Goal: Task Accomplishment & Management: Use online tool/utility

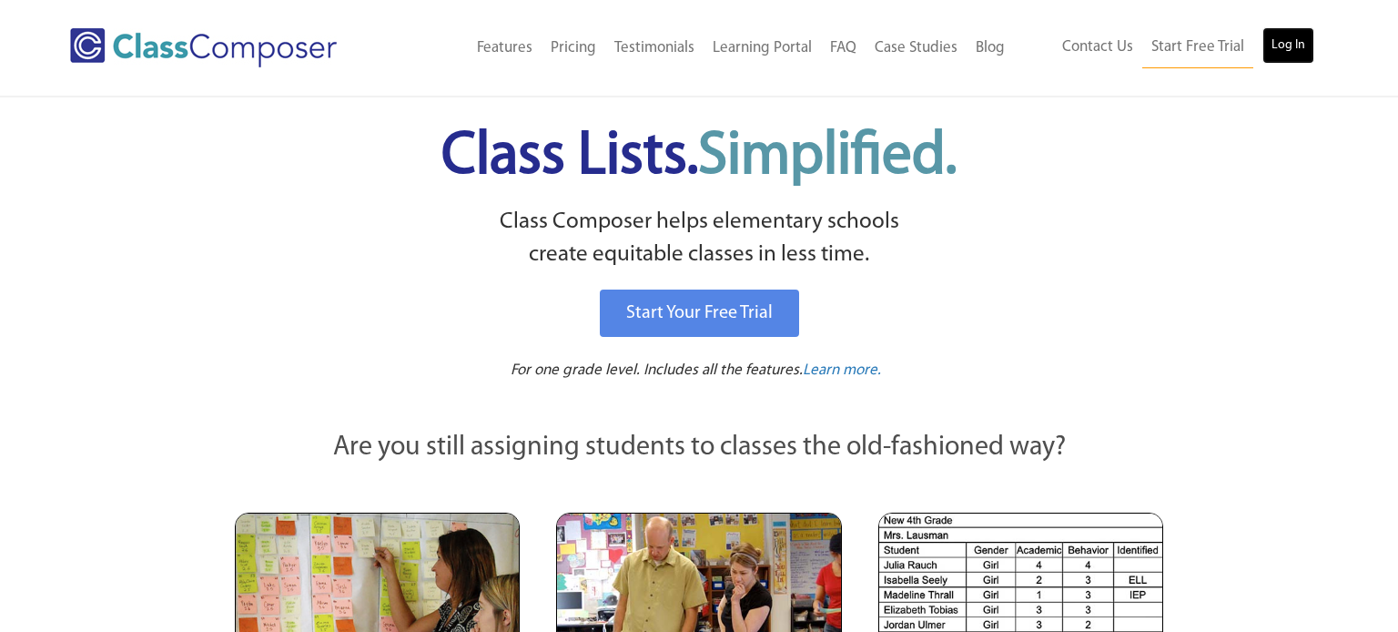
click at [1278, 52] on link "Log In" at bounding box center [1288, 45] width 52 height 36
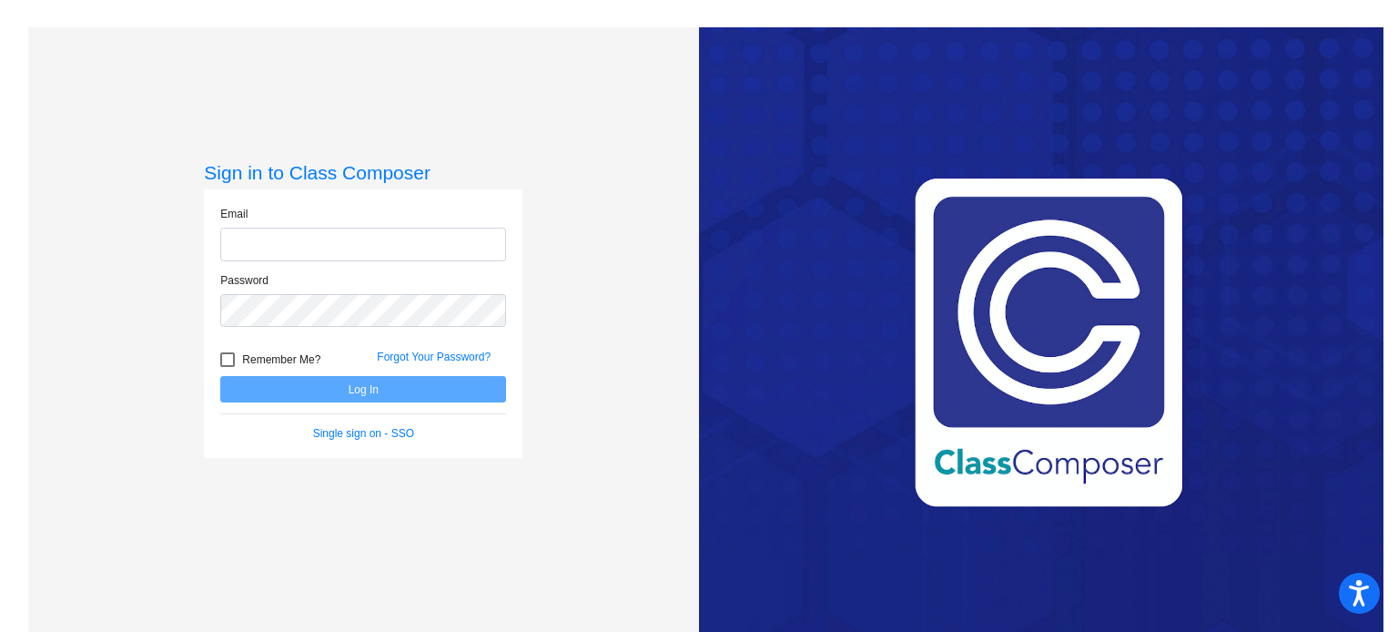
type input "jwheeler@danville.k12.in.us"
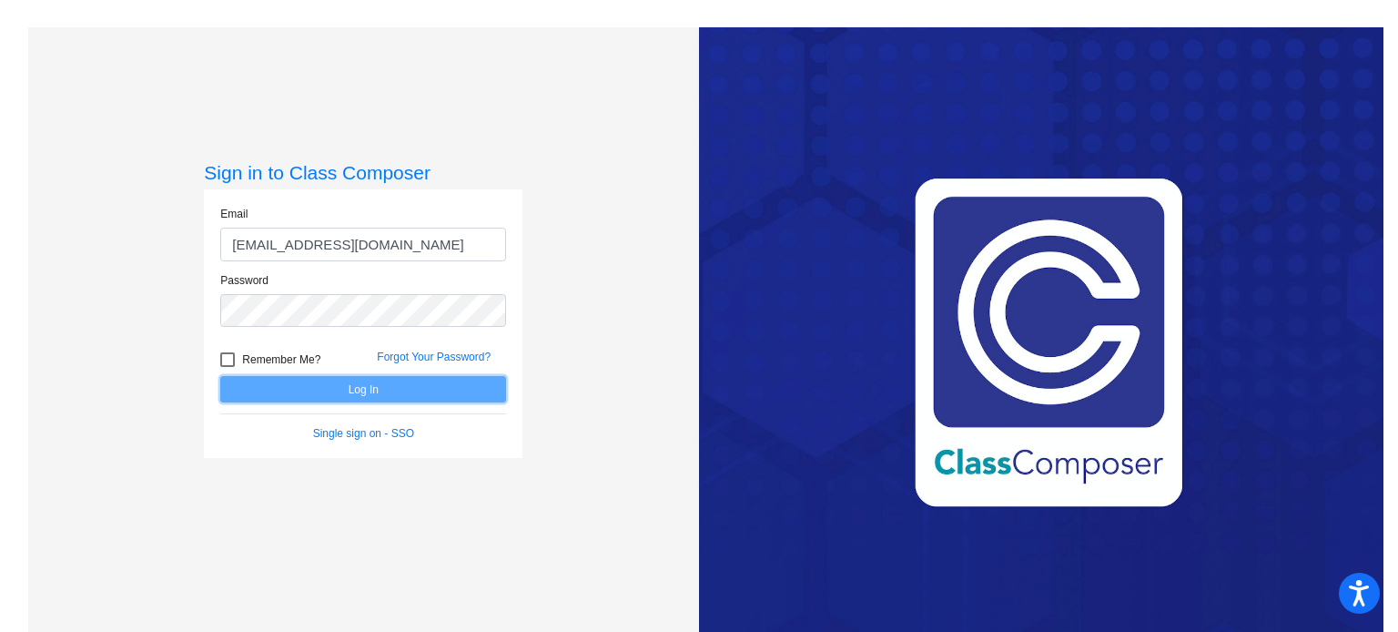
click at [360, 384] on button "Log In" at bounding box center [363, 389] width 286 height 26
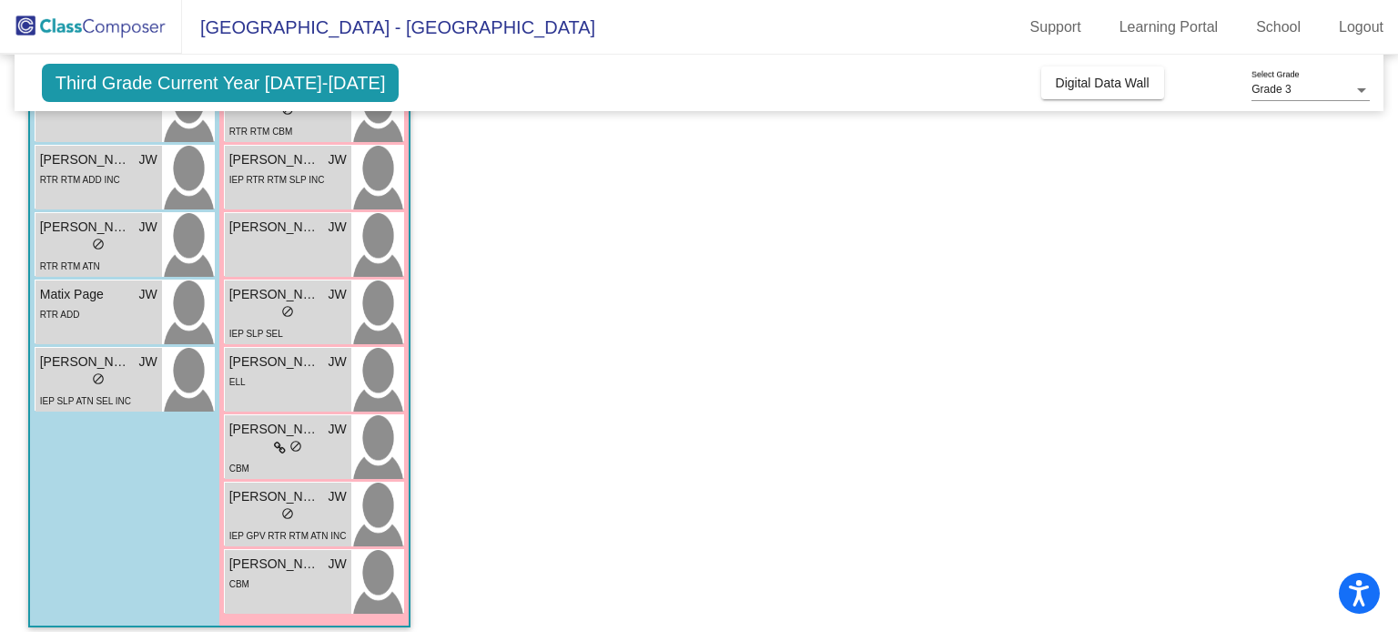
scroll to position [587, 0]
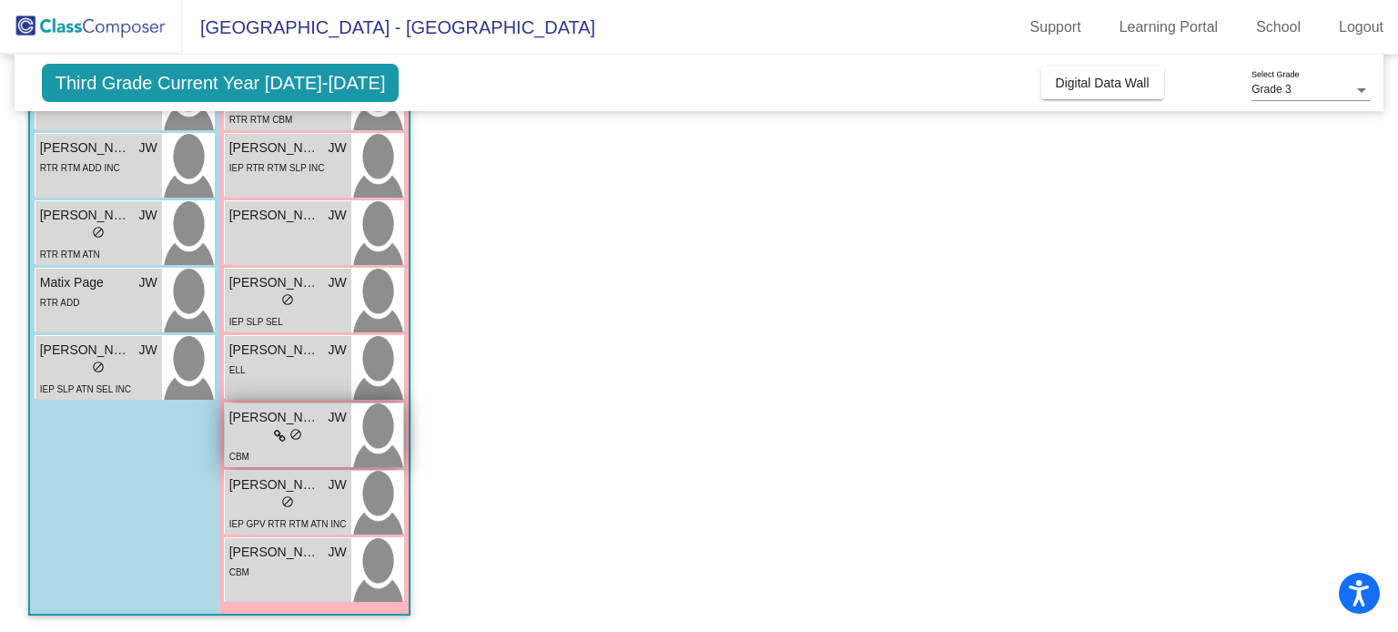
click at [309, 441] on div "lock do_not_disturb_alt" at bounding box center [287, 436] width 117 height 19
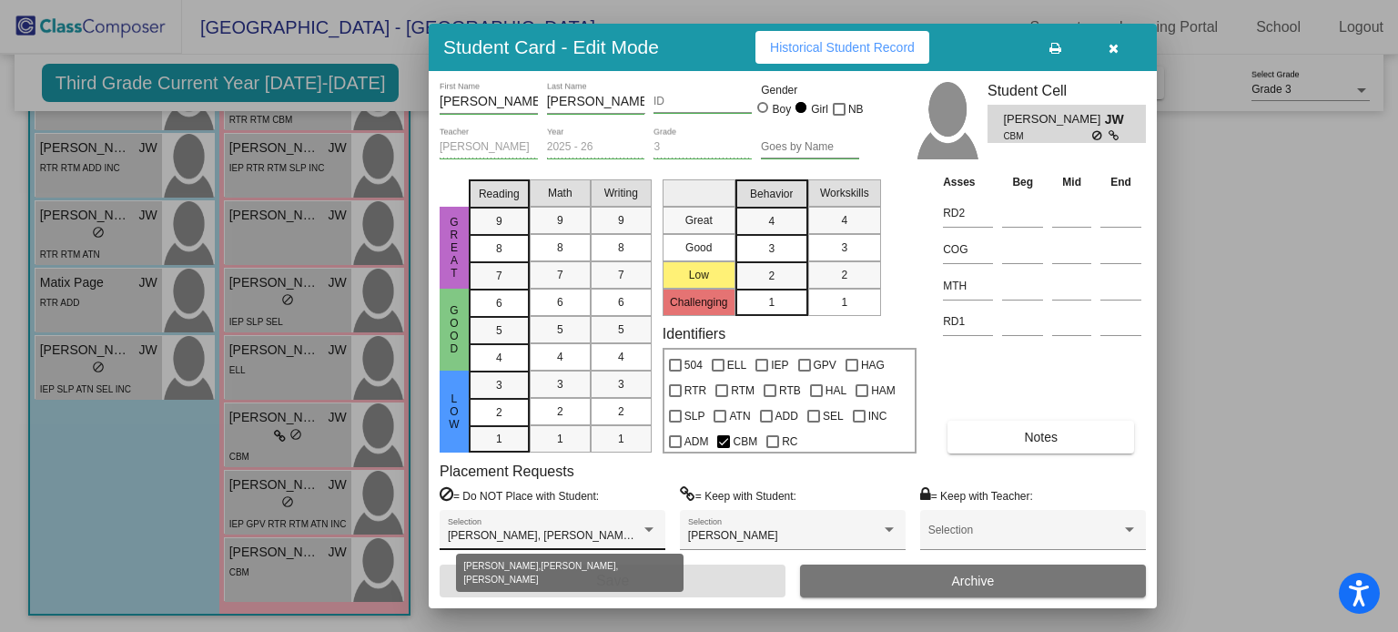
click at [652, 523] on div at bounding box center [649, 529] width 16 height 13
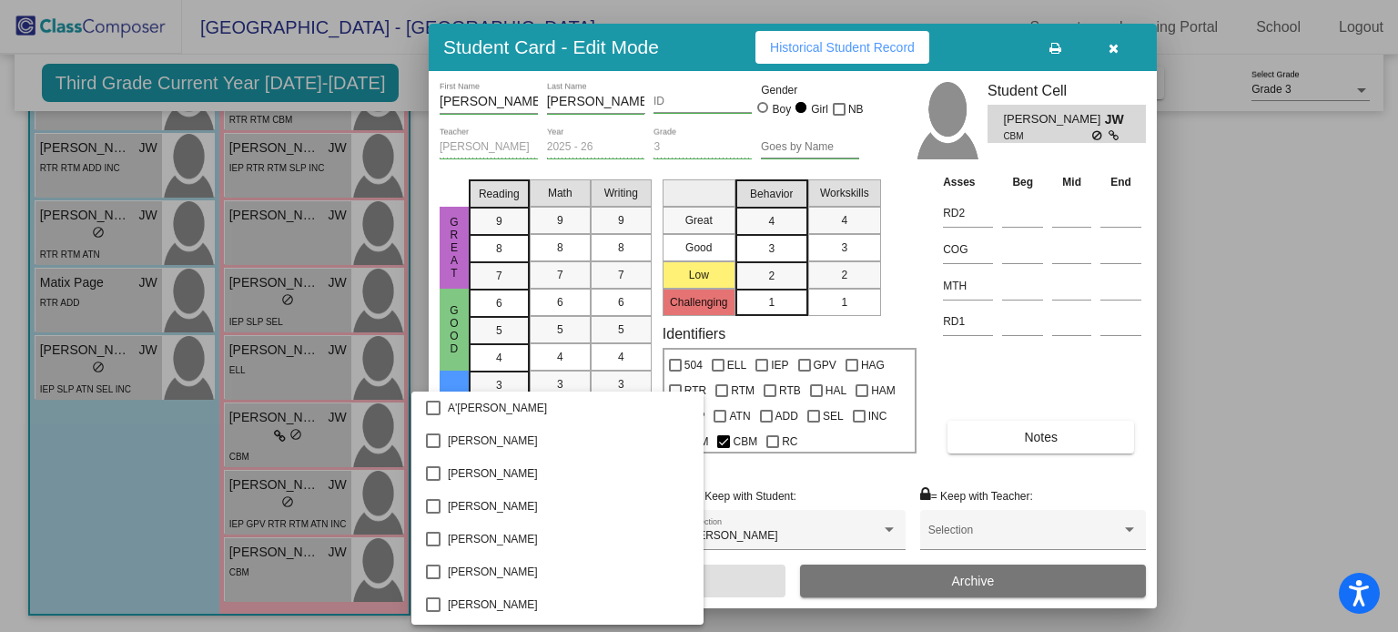
scroll to position [1019, 0]
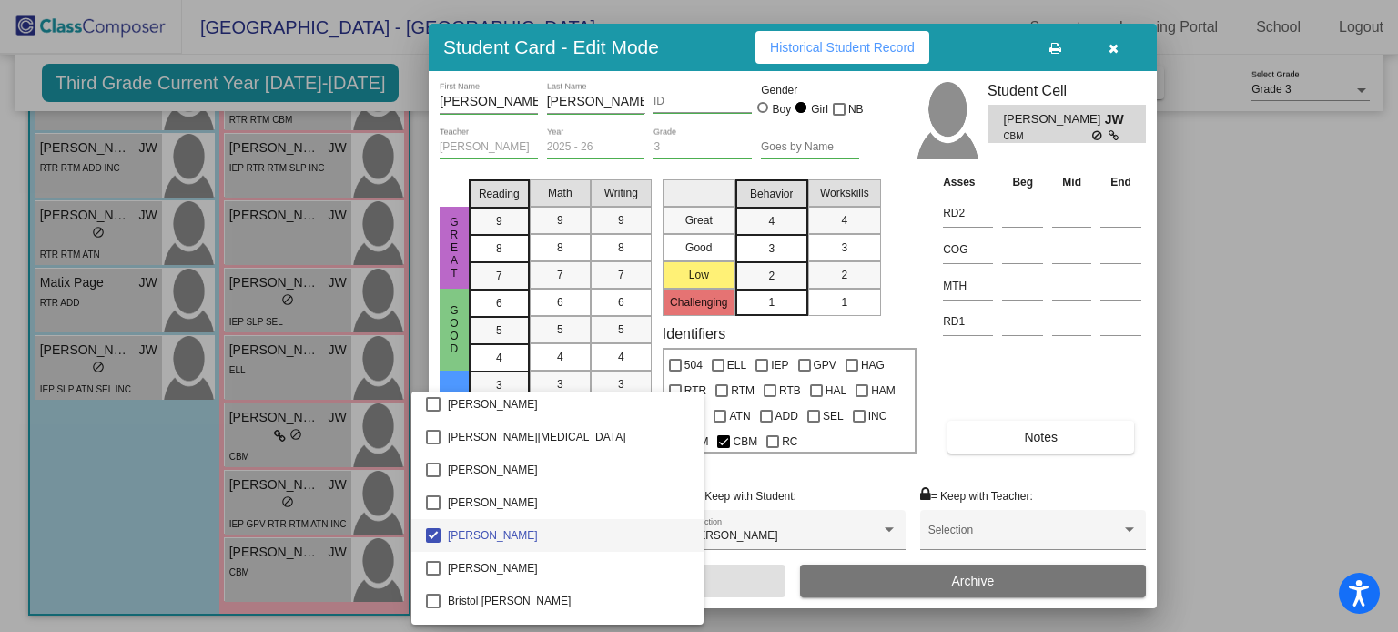
click at [1269, 393] on div at bounding box center [699, 316] width 1398 height 632
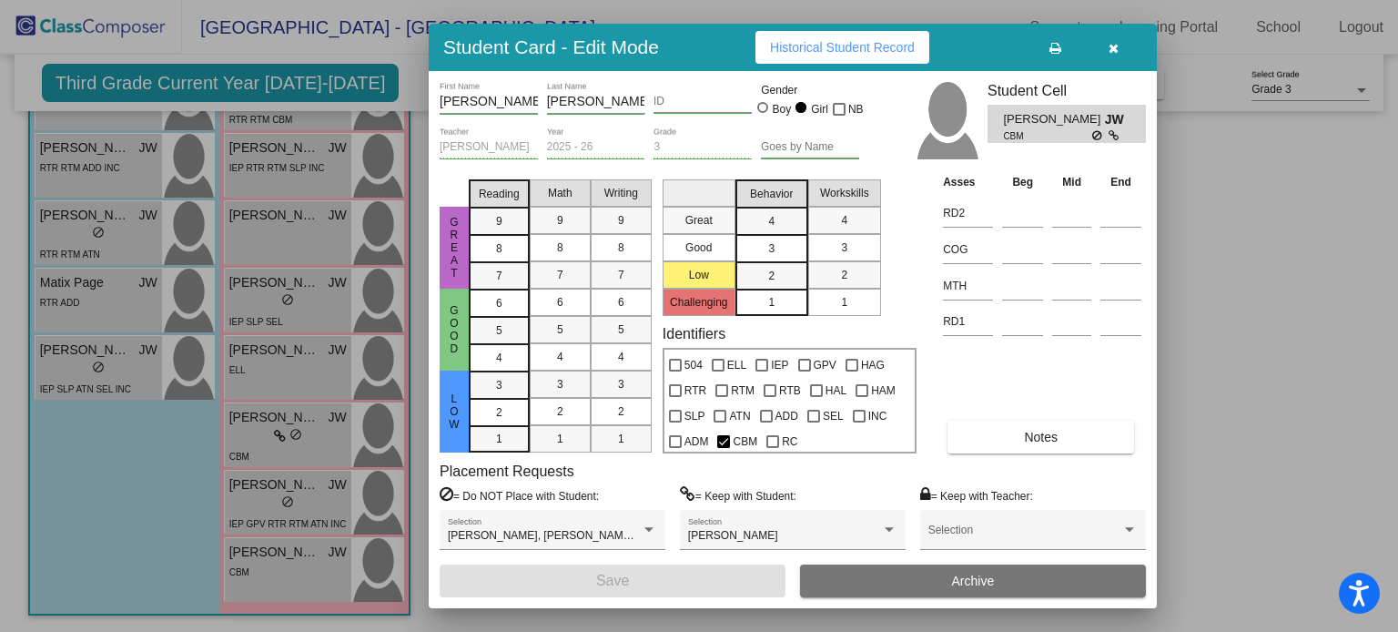
click at [882, 41] on span "Historical Student Record" at bounding box center [842, 47] width 145 height 15
click at [827, 47] on span "Historical Student Record" at bounding box center [842, 47] width 145 height 15
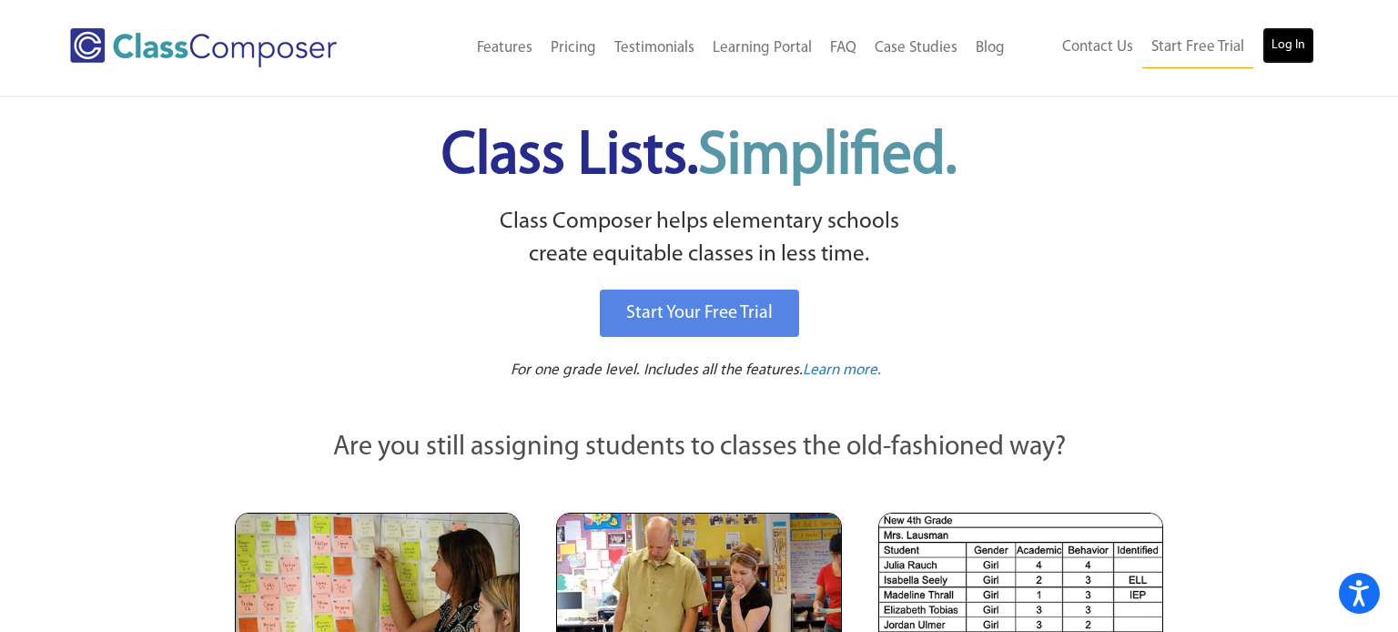
click at [1286, 50] on link "Log In" at bounding box center [1288, 45] width 52 height 36
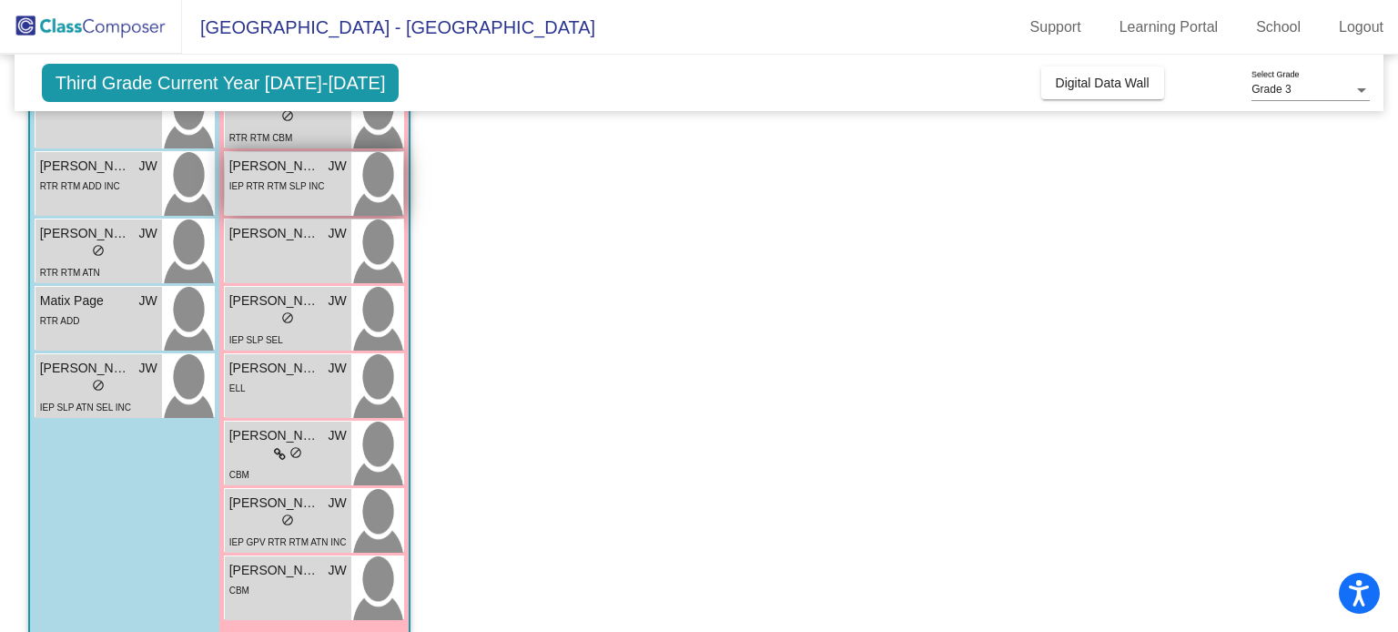
scroll to position [587, 0]
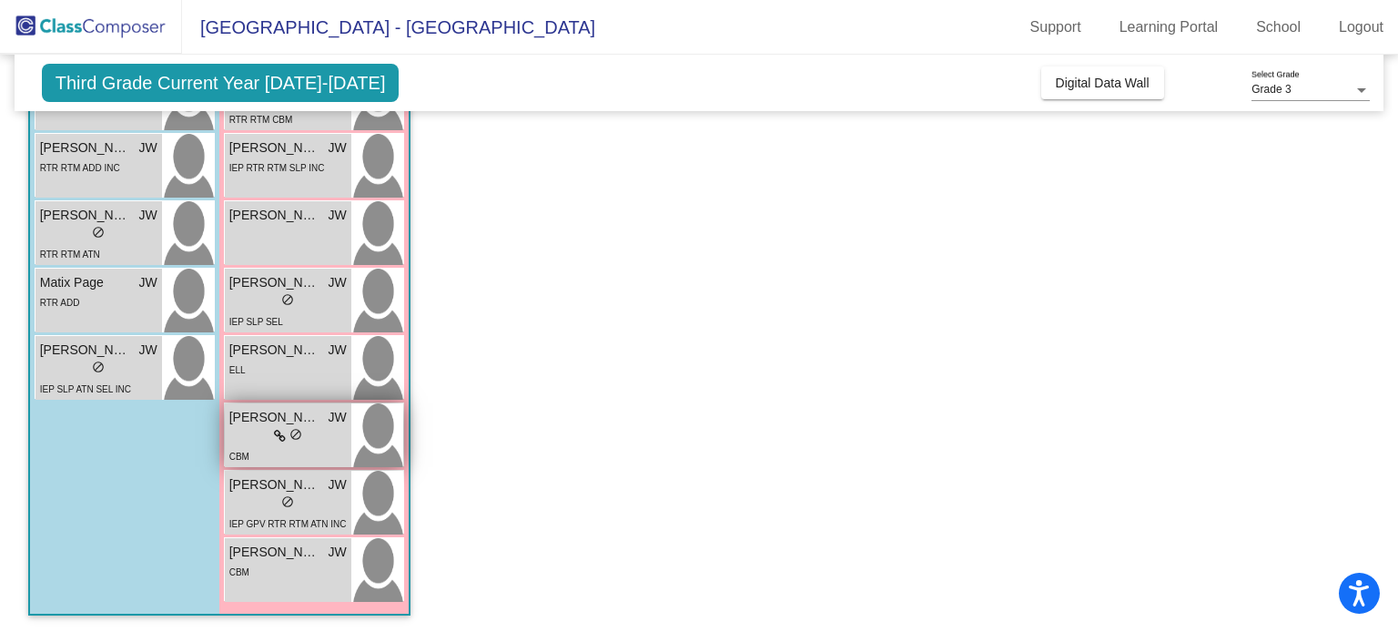
click at [289, 437] on span "do_not_disturb_alt" at bounding box center [295, 434] width 13 height 13
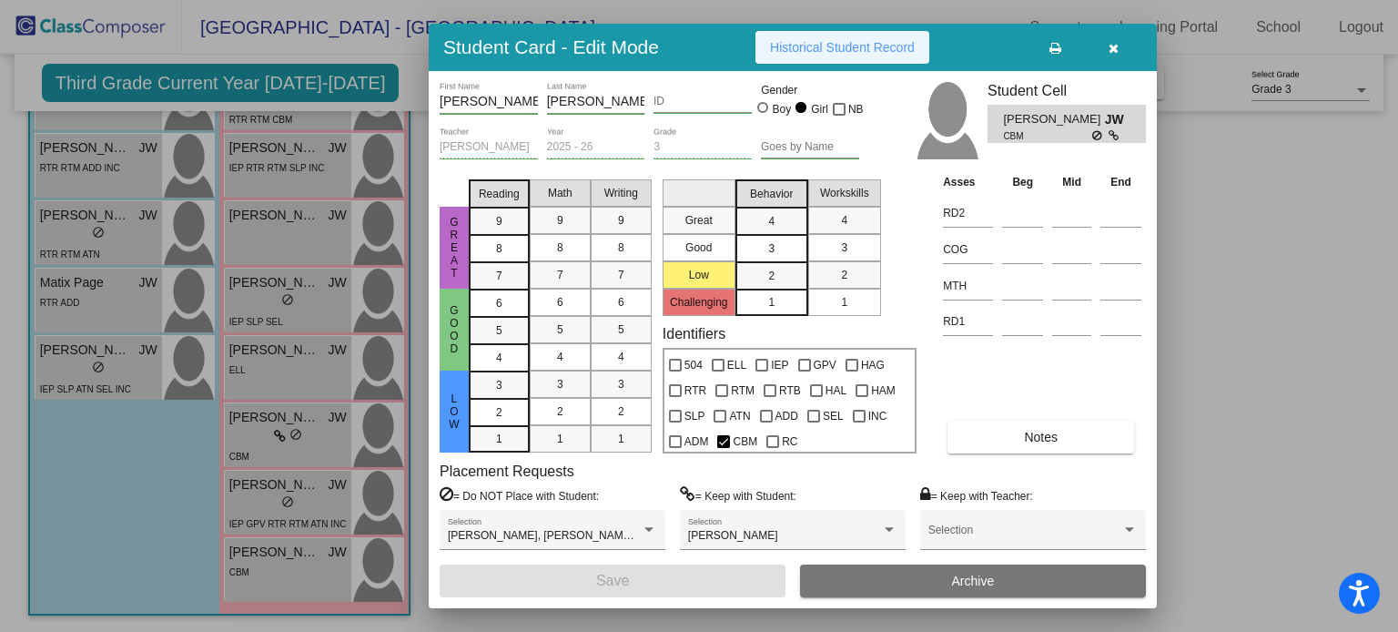
click at [864, 53] on span "Historical Student Record" at bounding box center [842, 47] width 145 height 15
